Goal: Find specific page/section: Find specific page/section

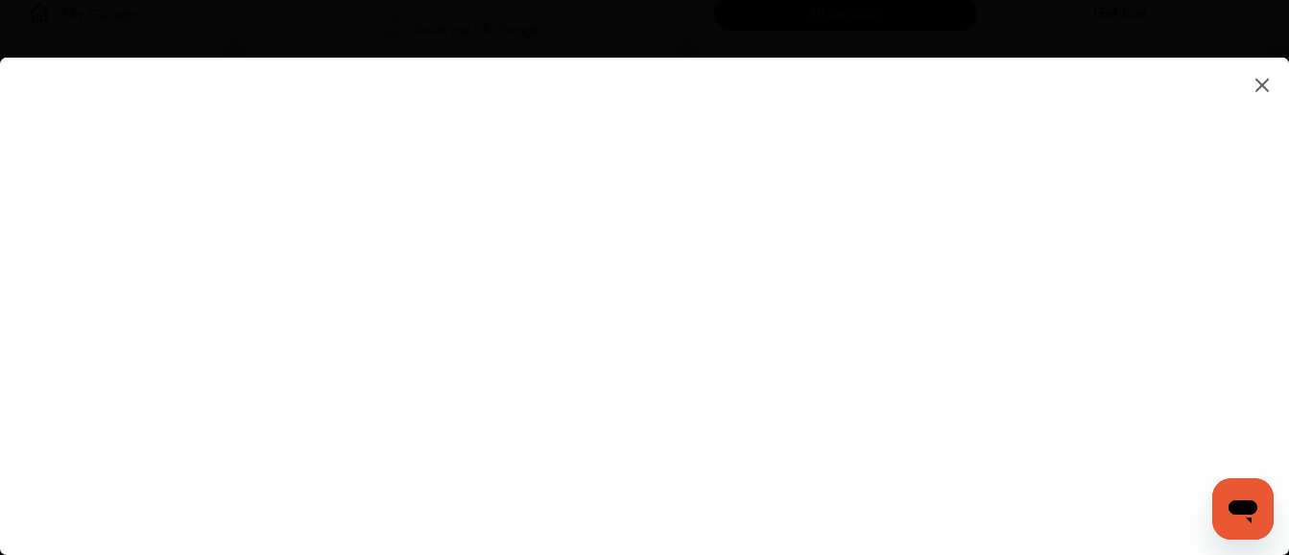
scroll to position [489, 0]
click at [1128, 256] on flutter-view at bounding box center [644, 287] width 1289 height 459
click at [1132, 252] on flutter-view at bounding box center [644, 287] width 1289 height 459
click at [1262, 89] on img at bounding box center [1262, 85] width 23 height 24
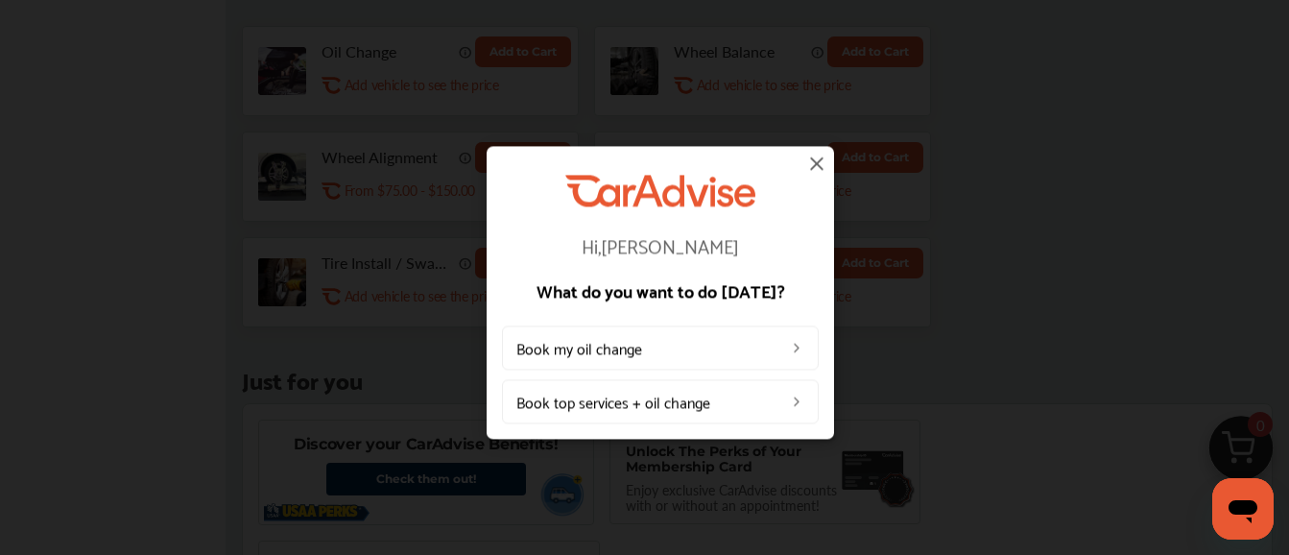
click at [814, 160] on img at bounding box center [816, 163] width 23 height 23
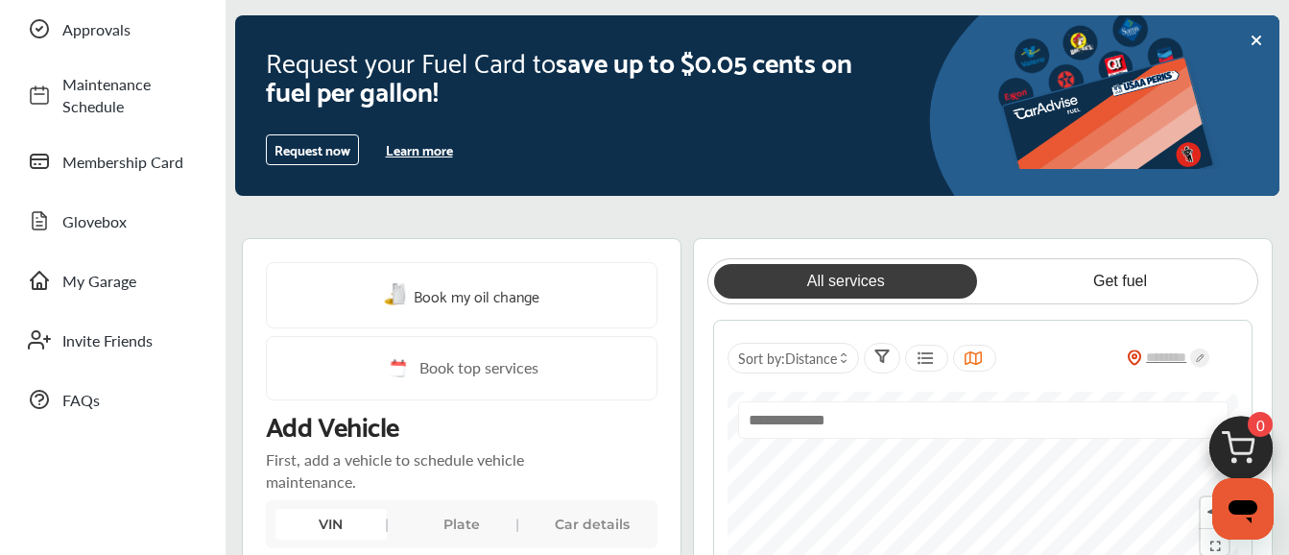
scroll to position [0, 0]
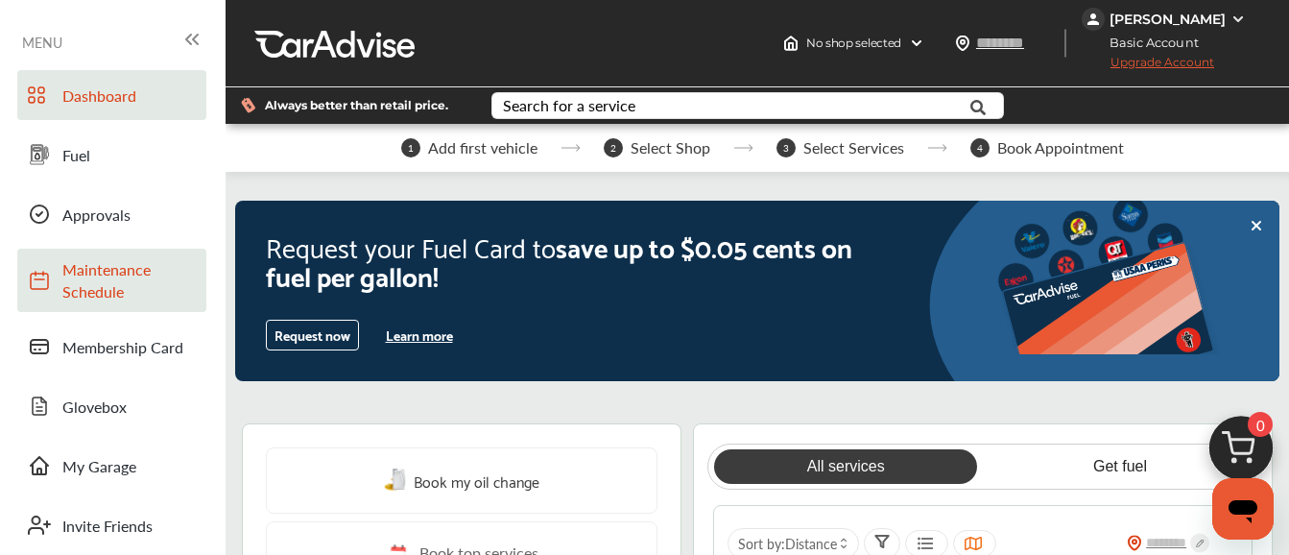
click at [96, 273] on span "Maintenance Schedule" at bounding box center [129, 280] width 134 height 44
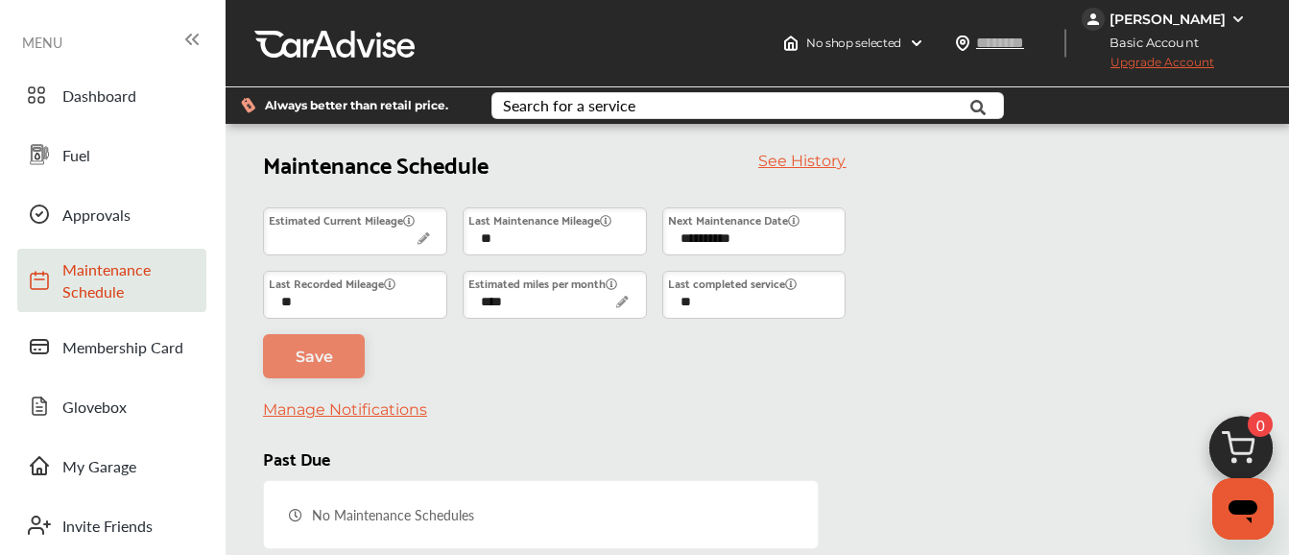
click at [1233, 19] on img at bounding box center [1237, 19] width 15 height 15
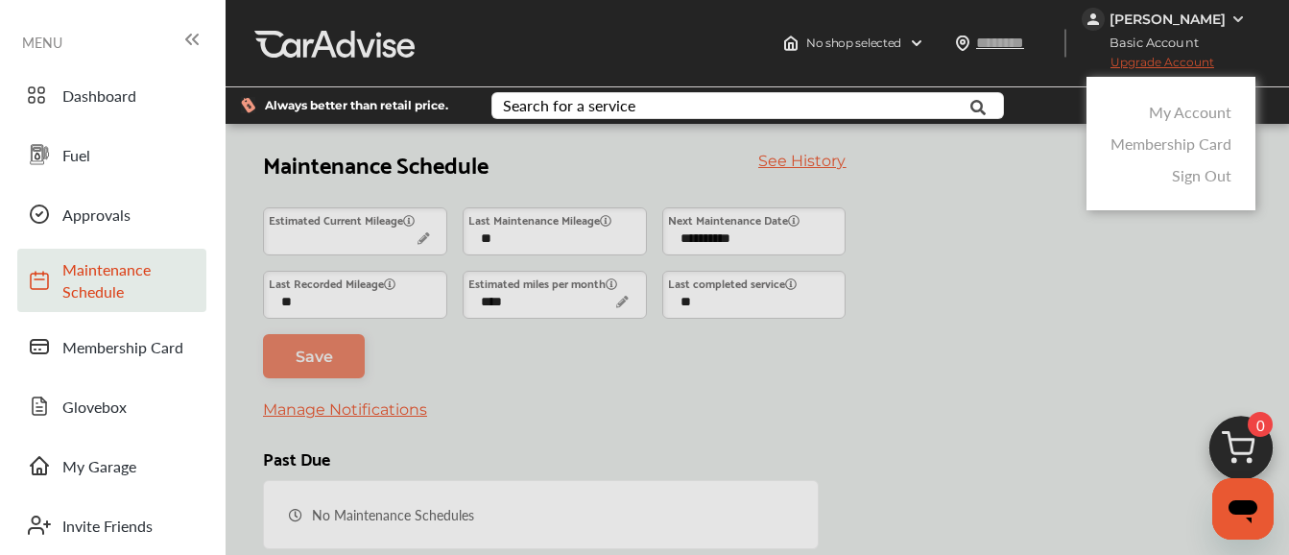
click at [1195, 182] on link "Sign Out" at bounding box center [1202, 175] width 60 height 22
